Goal: Task Accomplishment & Management: Use online tool/utility

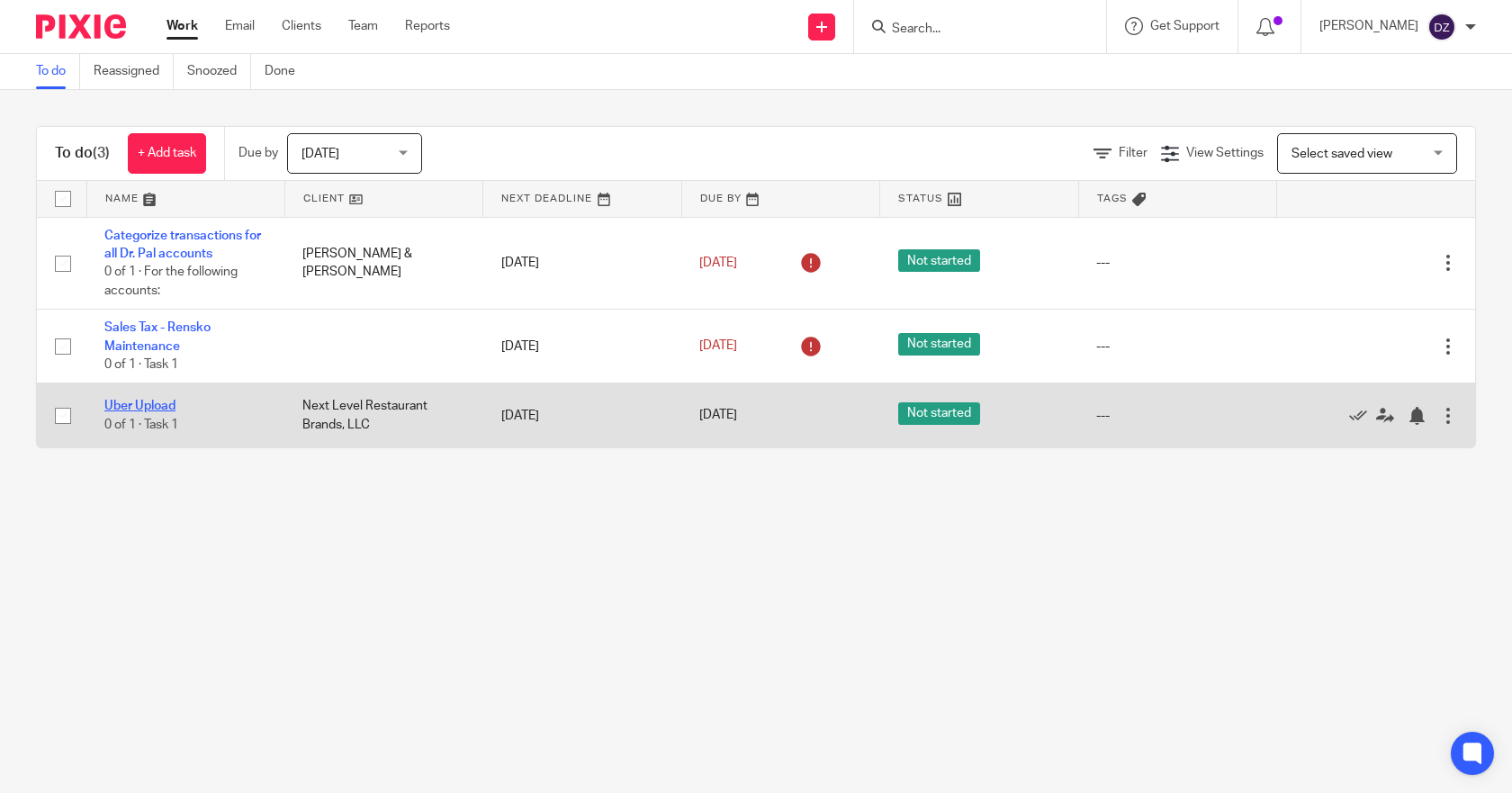
click at [153, 404] on link "Uber Upload" at bounding box center [140, 406] width 71 height 12
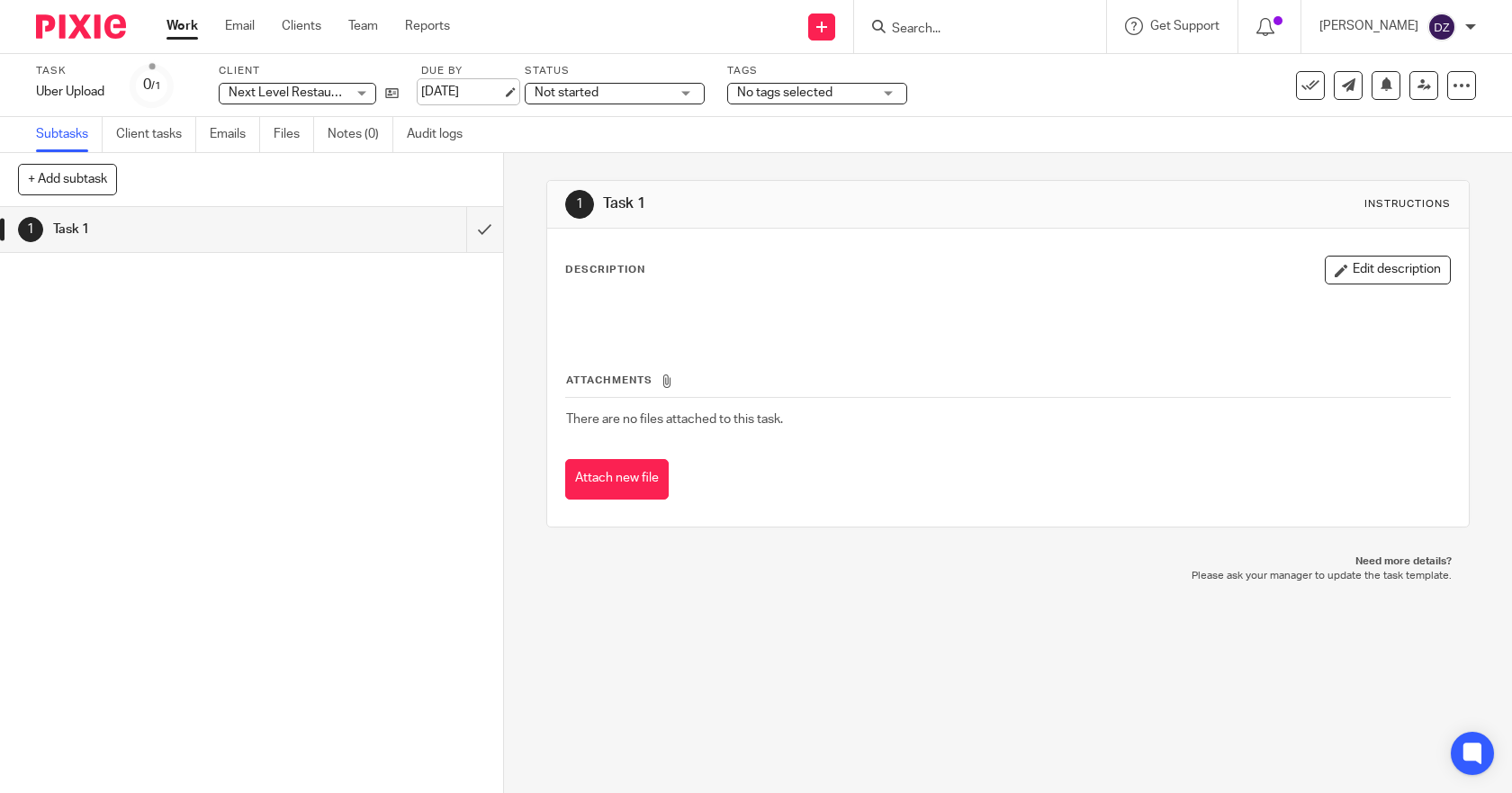
click at [502, 91] on link "Aug 13, 2025" at bounding box center [461, 92] width 81 height 19
click at [180, 25] on link "Work" at bounding box center [182, 26] width 31 height 18
